Goal: Task Accomplishment & Management: Manage account settings

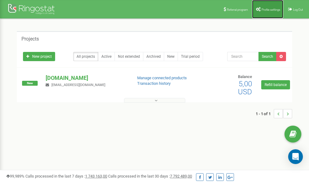
click at [269, 9] on span "Profile settings" at bounding box center [271, 9] width 19 height 3
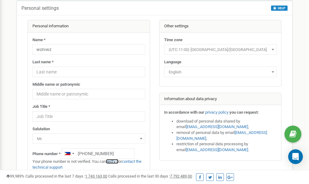
click at [116, 161] on link "verify it" at bounding box center [112, 161] width 13 height 5
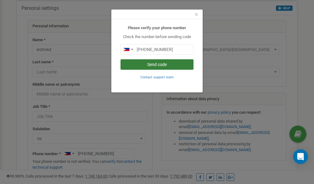
click at [150, 65] on button "Send code" at bounding box center [156, 64] width 73 height 10
